Goal: Information Seeking & Learning: Learn about a topic

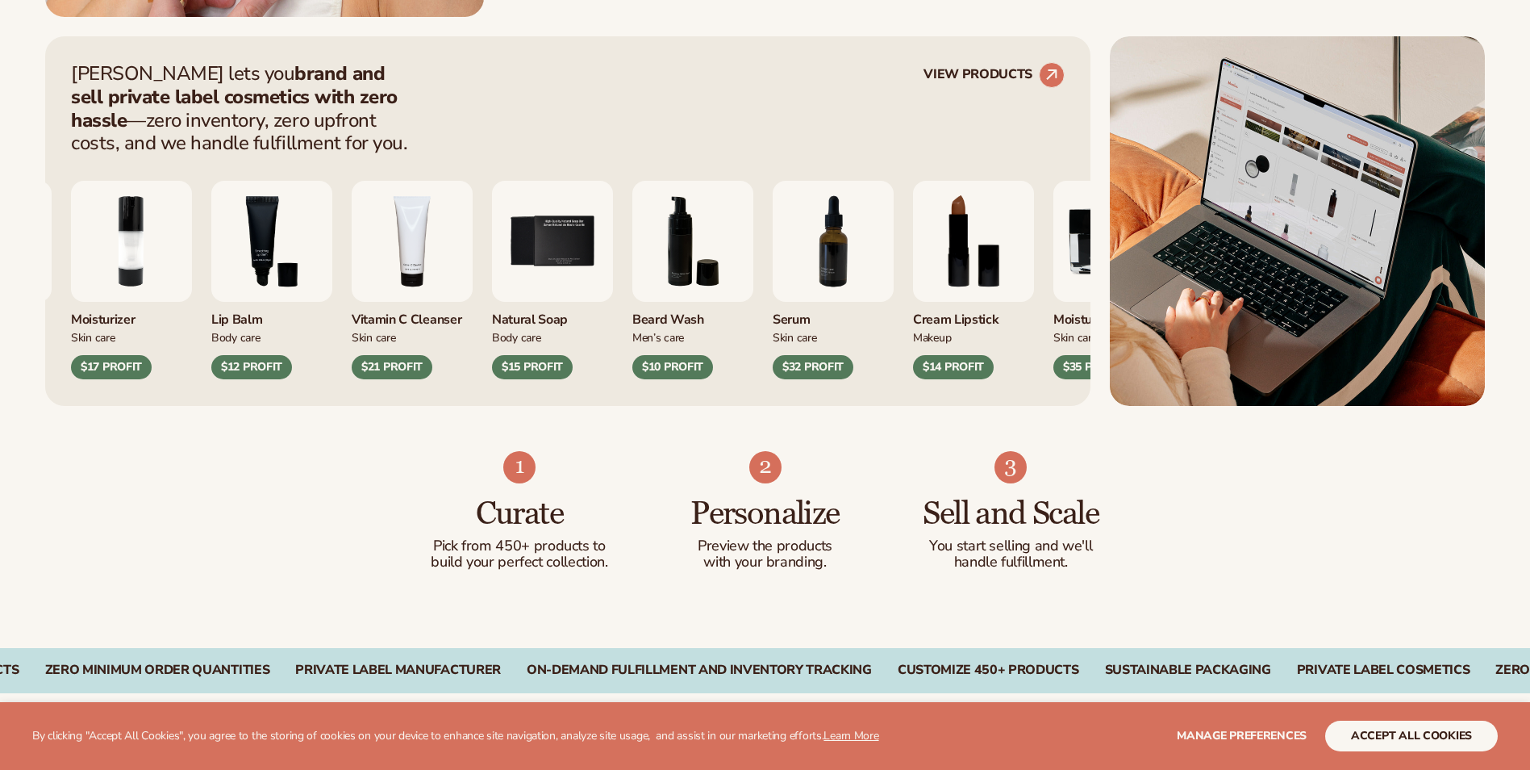
scroll to position [726, 0]
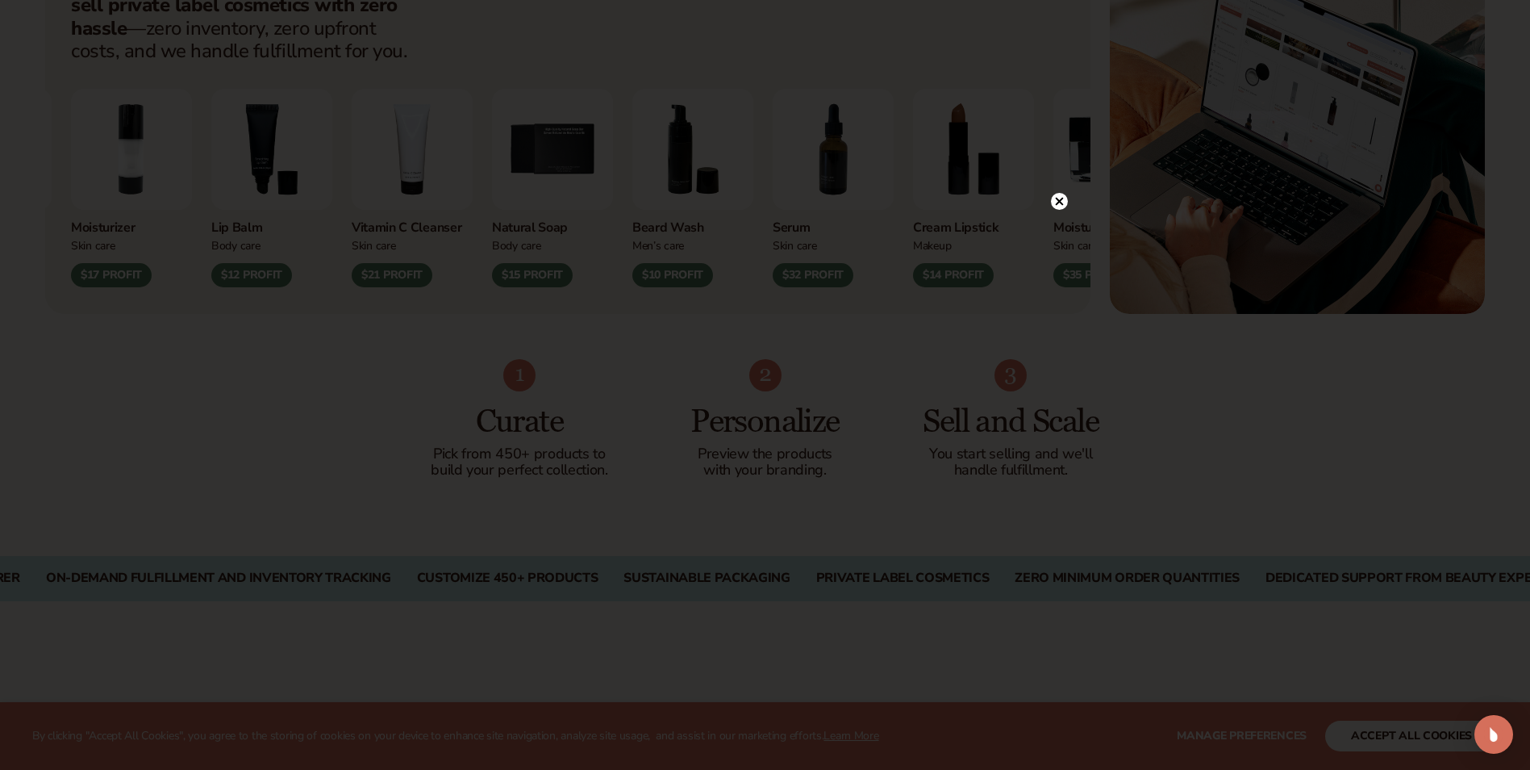
click at [1059, 202] on icon at bounding box center [1059, 201] width 8 height 8
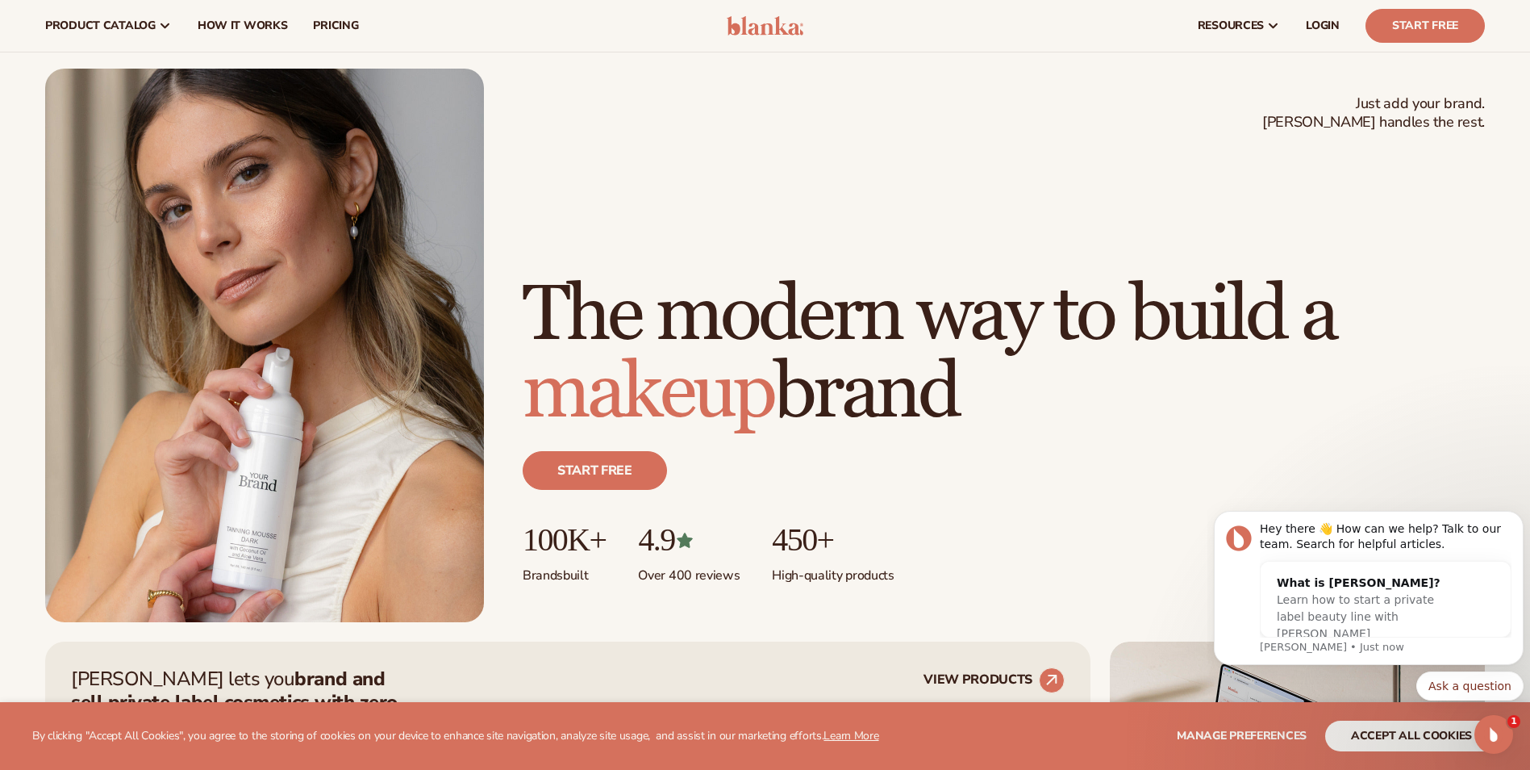
scroll to position [0, 0]
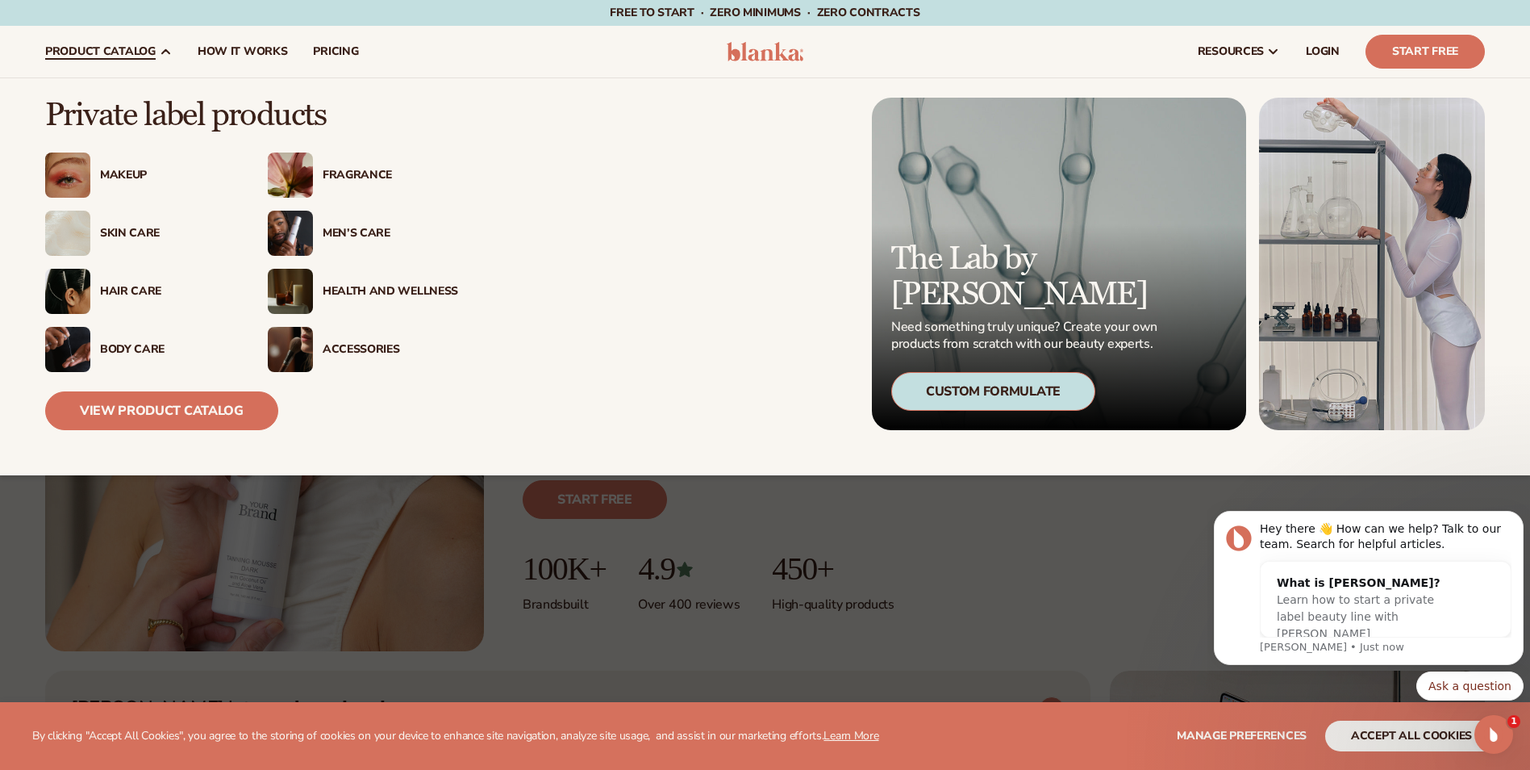
click at [122, 236] on div "Skin Care" at bounding box center [168, 234] width 136 height 14
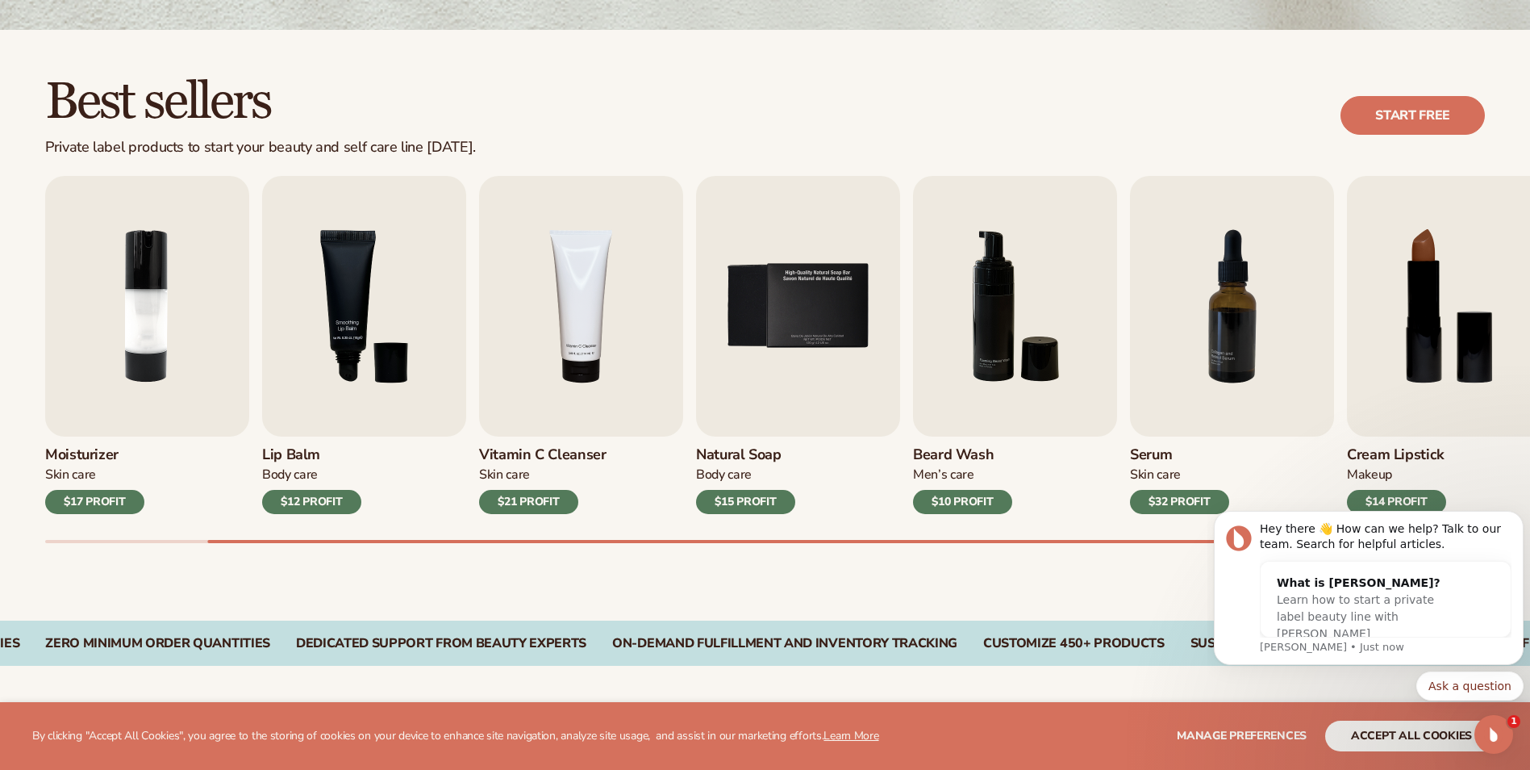
drag, startPoint x: 1076, startPoint y: 527, endPoint x: 896, endPoint y: 537, distance: 180.2
click at [896, 537] on div "Lip Gloss Makeup $16 PROFIT Moisturizer Skin Care $17 PROFIT Lip Balm Body Care…" at bounding box center [787, 359] width 1485 height 367
click at [142, 350] on img "2 / 9" at bounding box center [147, 306] width 204 height 261
click at [83, 463] on h3 "Moisturizer" at bounding box center [94, 455] width 99 height 18
